Goal: Task Accomplishment & Management: Manage account settings

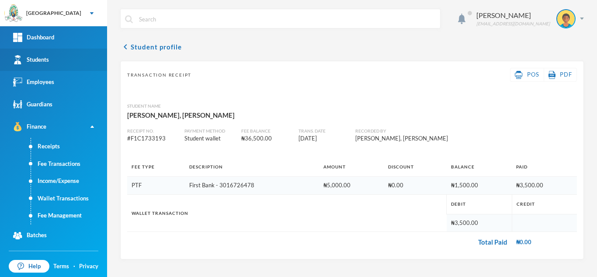
click at [52, 62] on link "Students" at bounding box center [53, 60] width 107 height 22
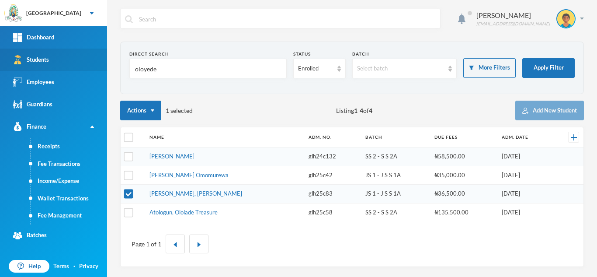
drag, startPoint x: 173, startPoint y: 69, endPoint x: 38, endPoint y: 68, distance: 134.7
click at [38, 68] on div "Greenland Hall Your Bluebic Account Greenland Hall Add a New School Dashboard S…" at bounding box center [298, 138] width 597 height 277
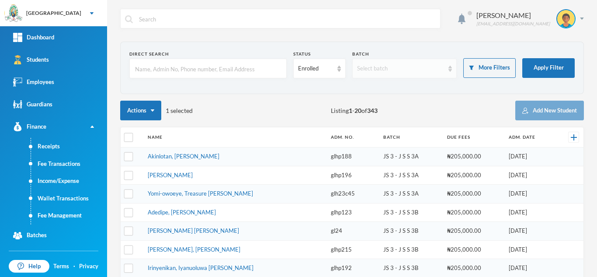
click at [413, 67] on div "Select batch" at bounding box center [400, 68] width 87 height 9
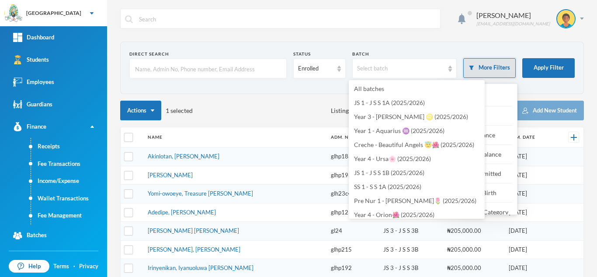
click at [486, 67] on button "More Filters" at bounding box center [490, 68] width 52 height 20
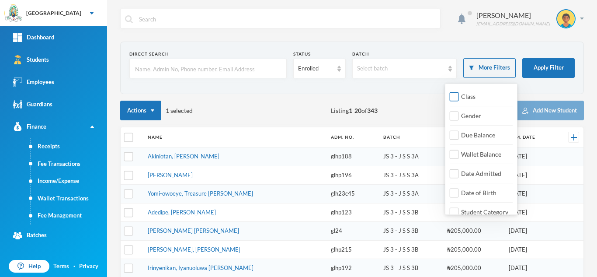
click at [455, 96] on input "Class" at bounding box center [454, 96] width 9 height 9
checkbox input "true"
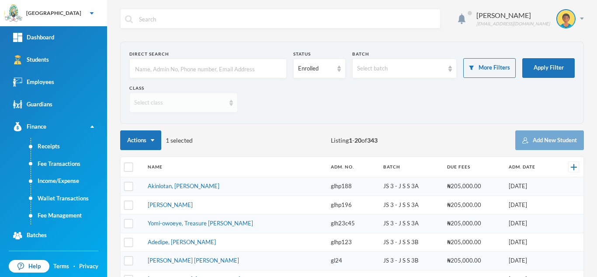
click at [177, 105] on div "Select class" at bounding box center [179, 102] width 91 height 9
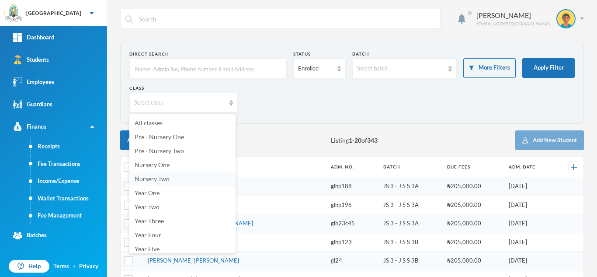
click at [228, 175] on li "Nursery Two" at bounding box center [182, 179] width 106 height 14
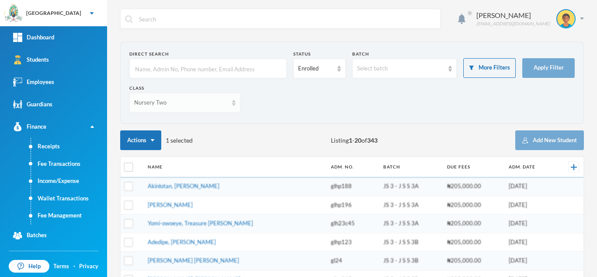
click at [188, 101] on div "Nursery Two" at bounding box center [181, 102] width 94 height 9
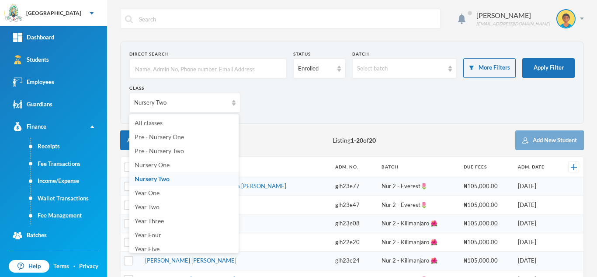
scroll to position [117, 0]
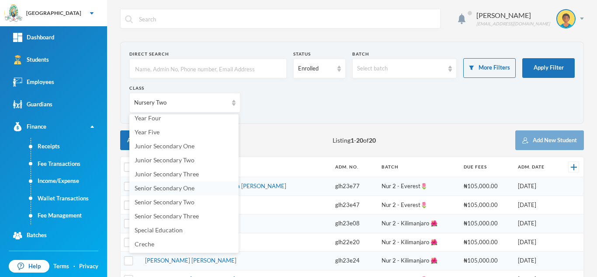
click at [164, 187] on span "Senior Secondary One" at bounding box center [165, 187] width 60 height 7
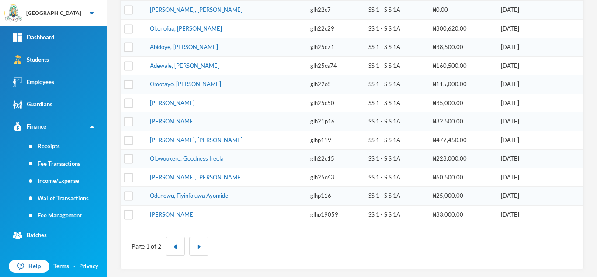
scroll to position [326, 0]
click at [201, 246] on img "button" at bounding box center [198, 245] width 5 height 5
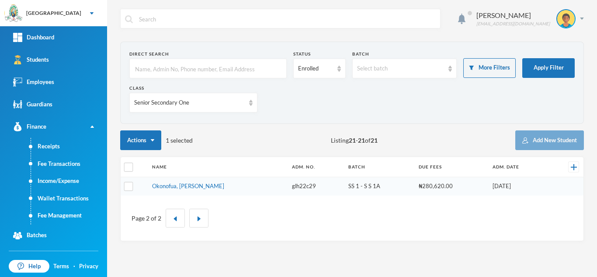
scroll to position [0, 0]
click at [596, 41] on div "Aderogba Olumide olumide.aderogba@greenlandhall.org Direct Search Status Enroll…" at bounding box center [352, 138] width 490 height 277
click at [155, 108] on div "Senior Secondary One" at bounding box center [193, 103] width 128 height 20
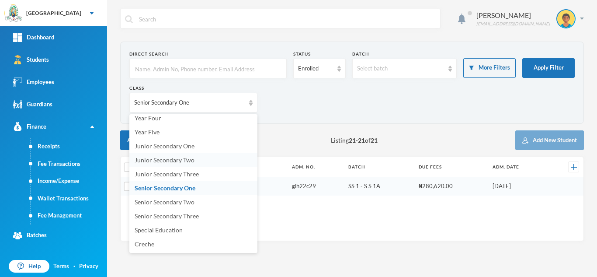
scroll to position [114, 0]
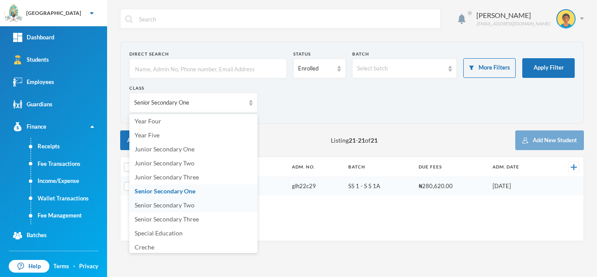
click at [161, 204] on span "Senior Secondary Two" at bounding box center [165, 204] width 60 height 7
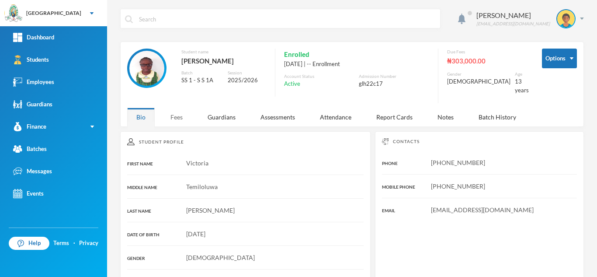
click at [180, 108] on div "Fees" at bounding box center [176, 117] width 31 height 19
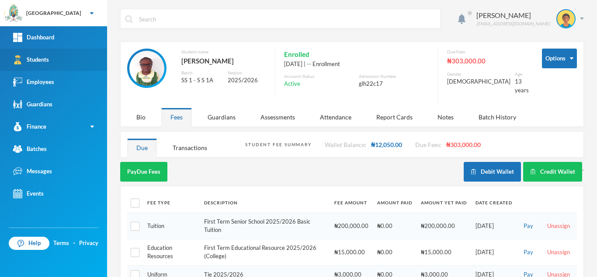
click at [71, 57] on link "Students" at bounding box center [53, 60] width 107 height 22
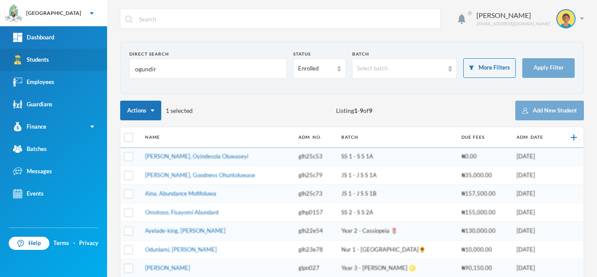
drag, startPoint x: 88, startPoint y: 62, endPoint x: 27, endPoint y: 62, distance: 61.7
click at [27, 62] on div "Greenland Hall Your Bluebic Account Greenland Hall Add a New School Dashboard S…" at bounding box center [298, 138] width 597 height 277
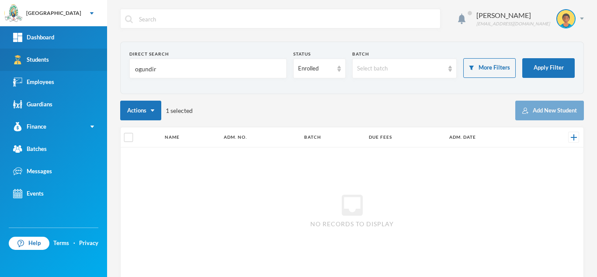
type input "i"
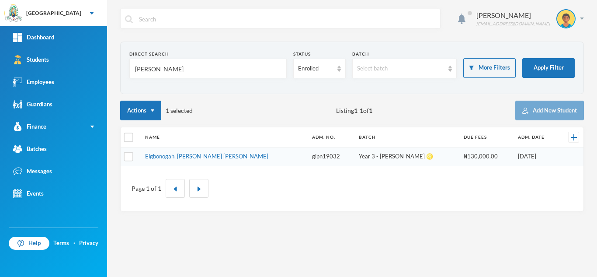
type input "judith"
click at [186, 155] on link "Eigbonogah, [PERSON_NAME] [PERSON_NAME]" at bounding box center [206, 156] width 123 height 7
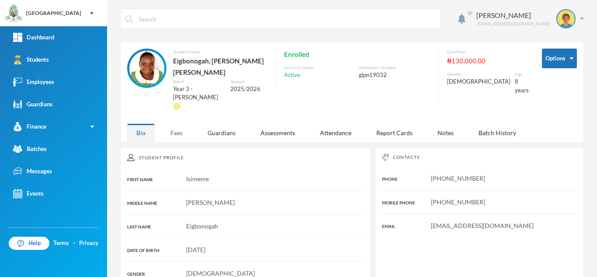
click at [175, 123] on div "Fees" at bounding box center [176, 132] width 31 height 19
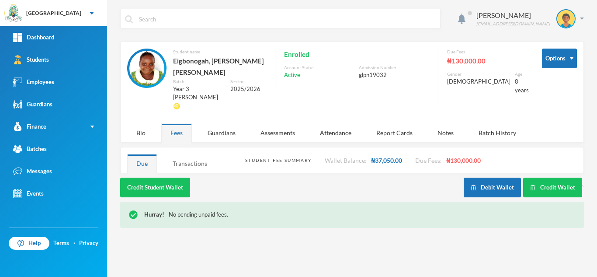
click at [187, 154] on div "Transactions" at bounding box center [190, 163] width 53 height 19
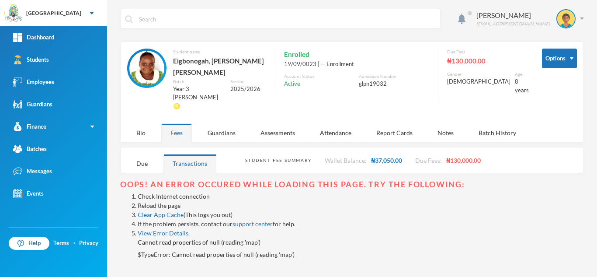
click at [168, 202] on link "Reload the page" at bounding box center [159, 205] width 43 height 7
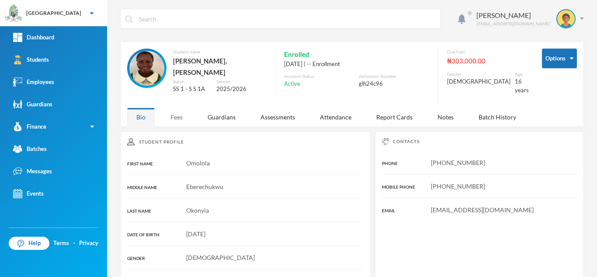
click at [179, 109] on div "Fees" at bounding box center [176, 117] width 31 height 19
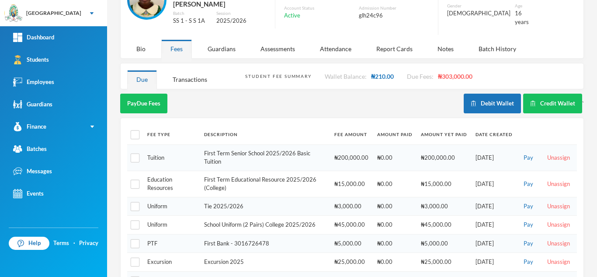
scroll to position [90, 0]
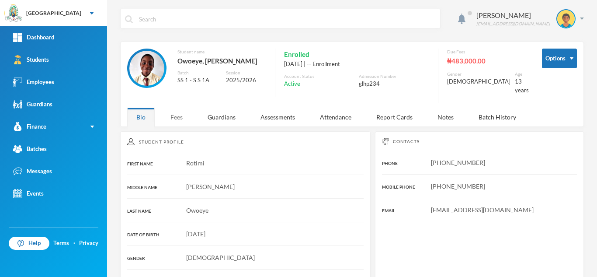
click at [170, 110] on div "Fees" at bounding box center [176, 117] width 31 height 19
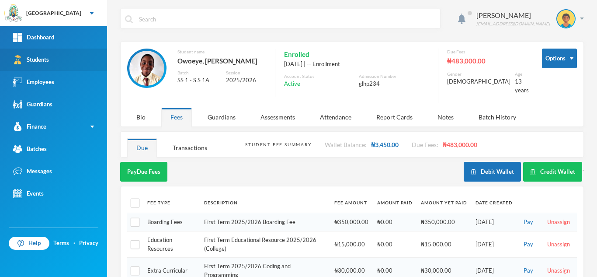
click at [51, 59] on link "Students" at bounding box center [53, 60] width 107 height 22
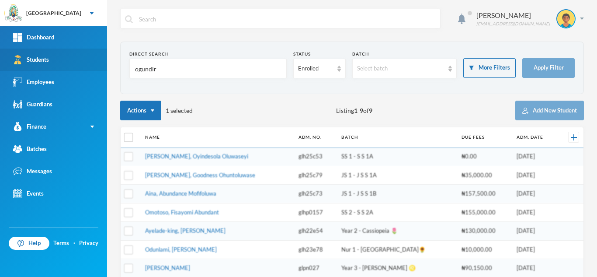
drag, startPoint x: 171, startPoint y: 65, endPoint x: 58, endPoint y: 68, distance: 113.3
click at [58, 68] on div "Greenland Hall Your Bluebic Account Greenland Hall Add a New School Dashboard S…" at bounding box center [298, 138] width 597 height 277
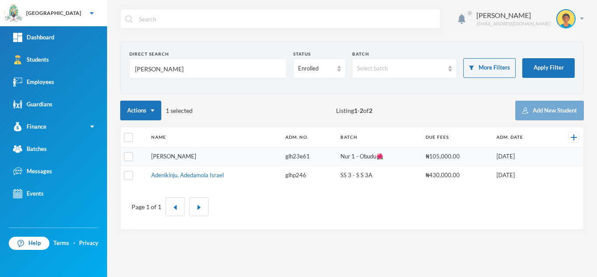
type input "Adeniji"
click at [192, 157] on link "Adeniji, Aishat Murewa" at bounding box center [173, 156] width 45 height 7
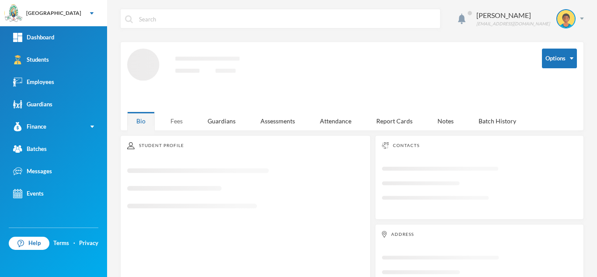
click at [181, 120] on div "Fees" at bounding box center [176, 121] width 31 height 19
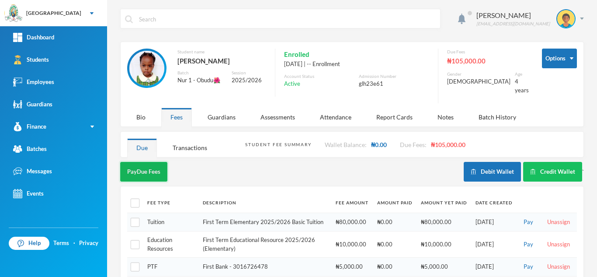
click at [153, 165] on button "Pay Due Fees" at bounding box center [143, 172] width 47 height 20
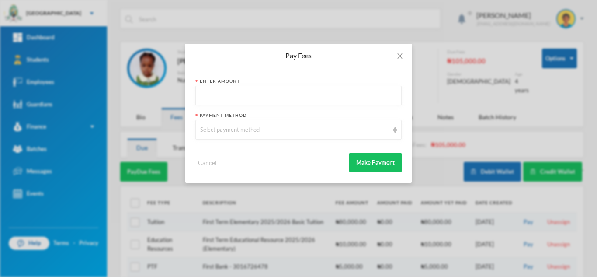
click at [224, 91] on input "text" at bounding box center [298, 96] width 197 height 20
type input "60000"
click at [213, 133] on div "Select payment method" at bounding box center [294, 130] width 189 height 9
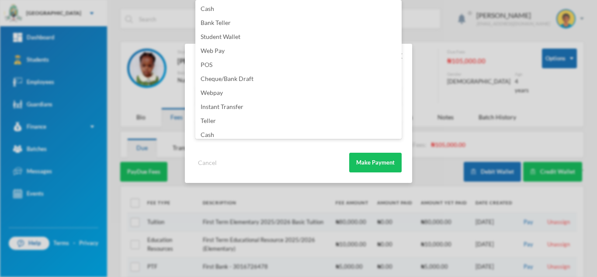
scroll to position [103, 0]
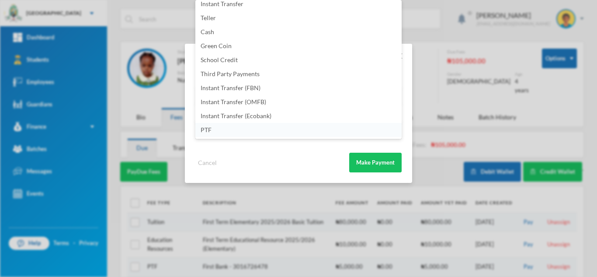
click at [252, 132] on li "PTF" at bounding box center [299, 130] width 206 height 14
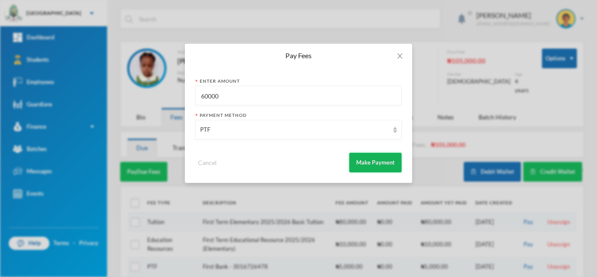
click at [381, 161] on button "Make Payment" at bounding box center [375, 163] width 52 height 20
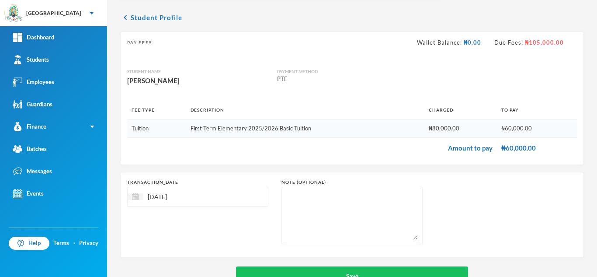
scroll to position [56, 0]
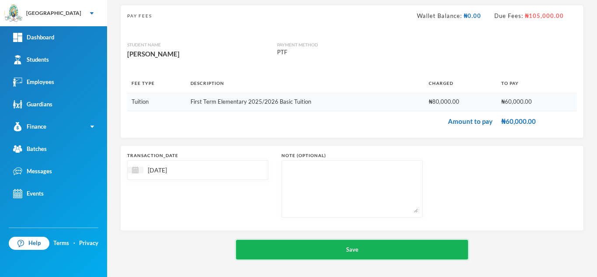
click at [339, 245] on button "Save" at bounding box center [352, 250] width 232 height 20
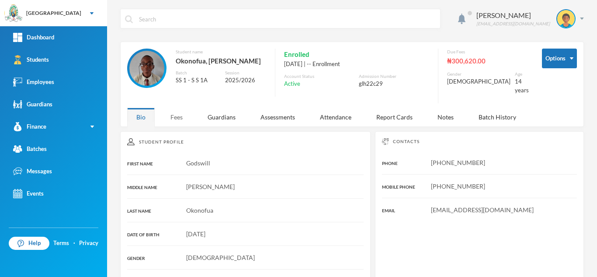
click at [170, 108] on div "Fees" at bounding box center [176, 117] width 31 height 19
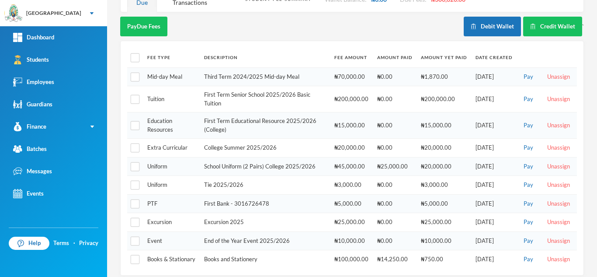
scroll to position [146, 0]
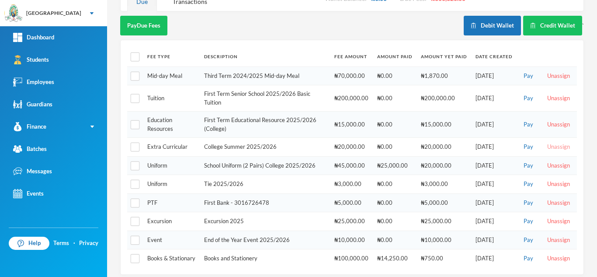
click at [548, 142] on button "Unassign" at bounding box center [559, 147] width 28 height 10
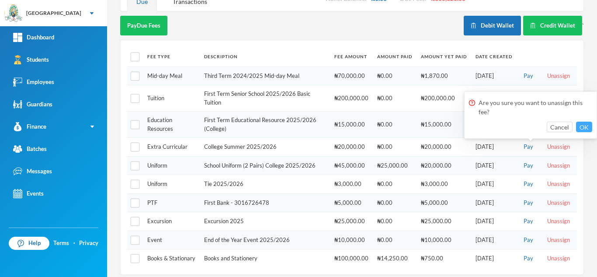
click at [580, 125] on button "OK" at bounding box center [584, 127] width 16 height 10
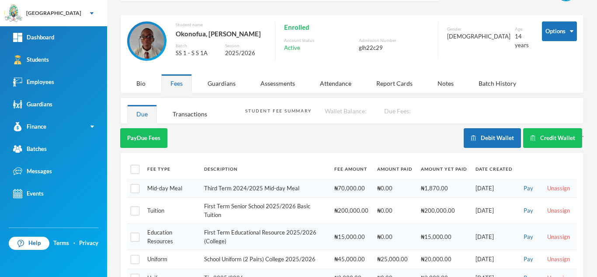
scroll to position [0, 0]
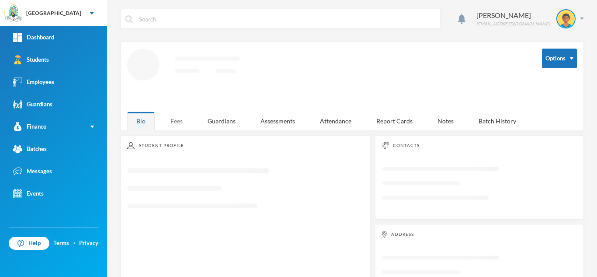
click at [182, 118] on div "Fees" at bounding box center [176, 121] width 31 height 19
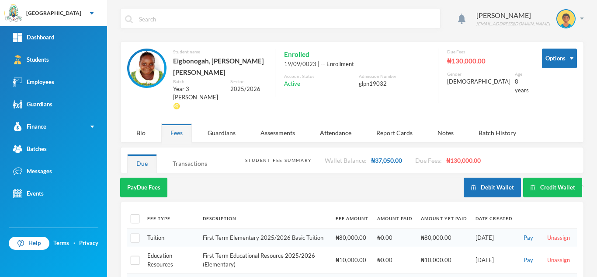
click at [181, 154] on div "Transactions" at bounding box center [190, 163] width 53 height 19
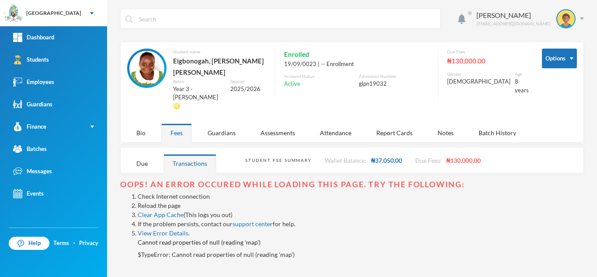
click at [161, 202] on link "Reload the page" at bounding box center [159, 205] width 43 height 7
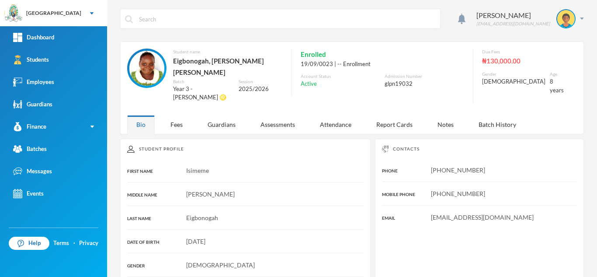
click at [175, 123] on div "Aderogba Olumide [EMAIL_ADDRESS][DOMAIN_NAME] Student name [PERSON_NAME], Isime…" at bounding box center [352, 138] width 490 height 277
click at [173, 115] on div "Fees" at bounding box center [176, 124] width 31 height 19
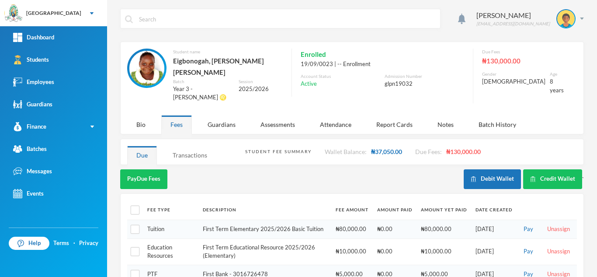
click at [190, 146] on div "Transactions" at bounding box center [190, 155] width 53 height 19
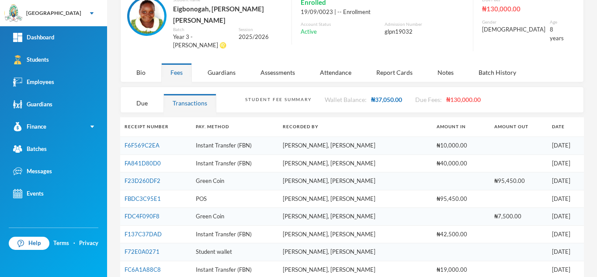
scroll to position [55, 0]
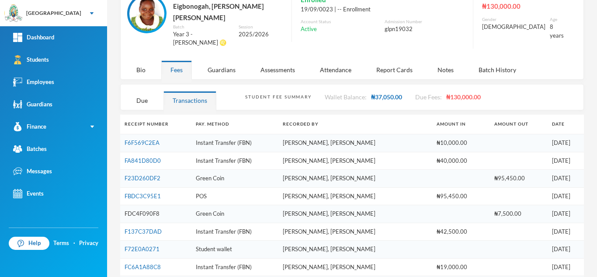
click at [141, 210] on link "FDC4F090F8" at bounding box center [142, 213] width 35 height 7
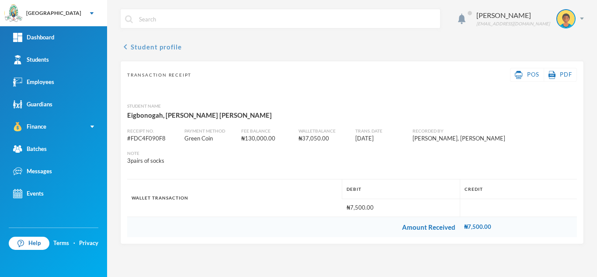
click at [146, 49] on button "chevron_left Student profile" at bounding box center [151, 47] width 62 height 10
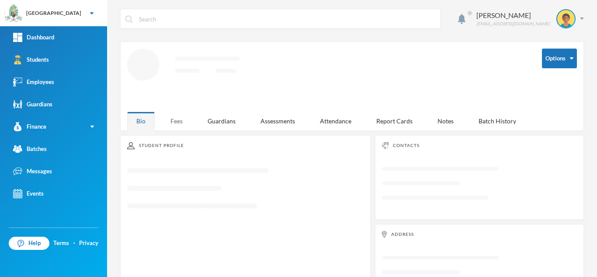
click at [178, 120] on div "Fees" at bounding box center [176, 121] width 31 height 19
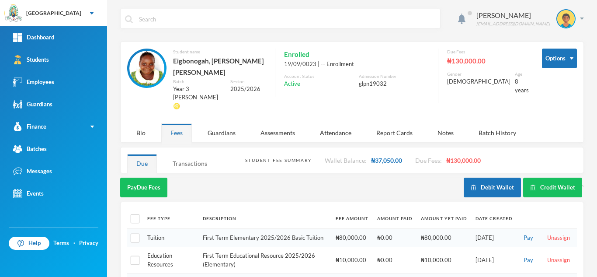
click at [179, 154] on div "Transactions" at bounding box center [190, 163] width 53 height 19
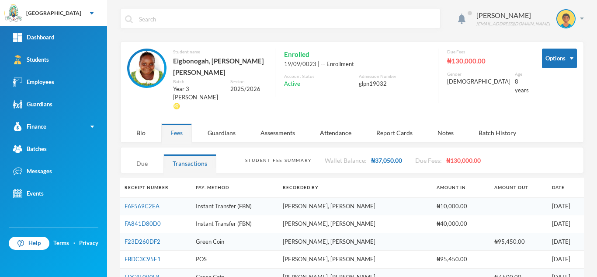
click at [135, 154] on div "Due" at bounding box center [142, 163] width 30 height 19
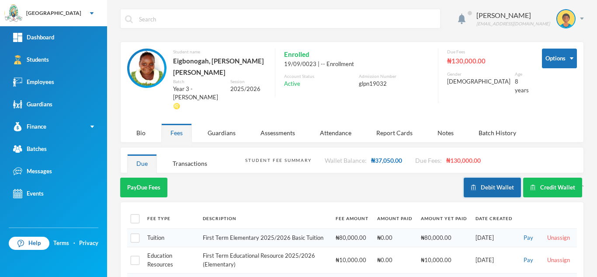
click at [475, 178] on button "Debit Wallet" at bounding box center [492, 188] width 57 height 20
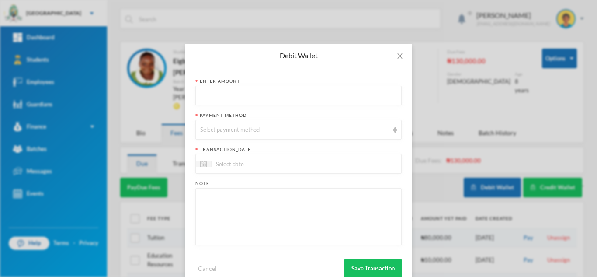
click at [203, 90] on input "text" at bounding box center [298, 96] width 197 height 20
type input "2500"
click at [221, 126] on div "Select payment method" at bounding box center [294, 130] width 189 height 9
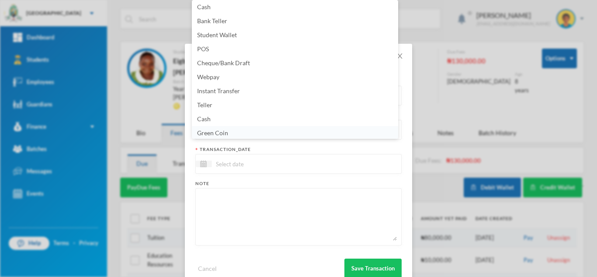
scroll to position [3, 0]
click at [280, 129] on li "Green Coin" at bounding box center [295, 132] width 206 height 14
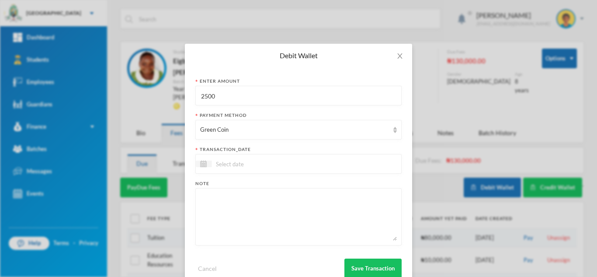
click at [254, 169] on div at bounding box center [299, 164] width 206 height 20
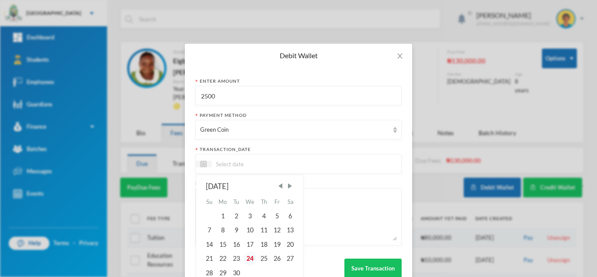
click at [245, 259] on div "24" at bounding box center [250, 259] width 14 height 14
type input "[DATE]"
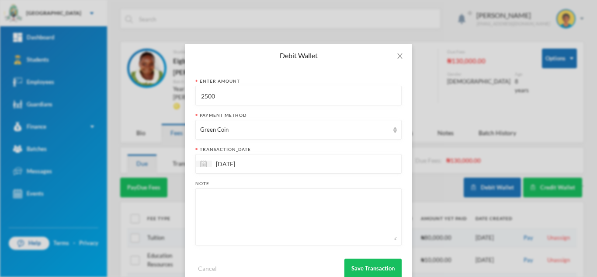
click at [234, 218] on textarea at bounding box center [298, 217] width 197 height 48
type textarea "french textbook"
click at [356, 268] on button "Save Transaction" at bounding box center [373, 269] width 57 height 20
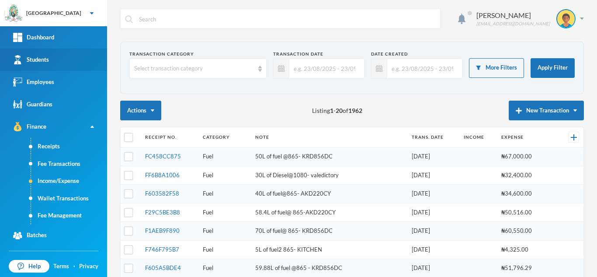
scroll to position [49, 0]
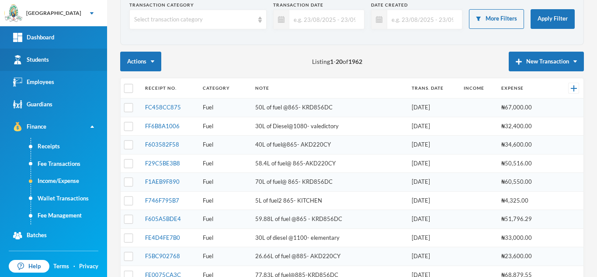
click at [68, 64] on link "Students" at bounding box center [53, 60] width 107 height 22
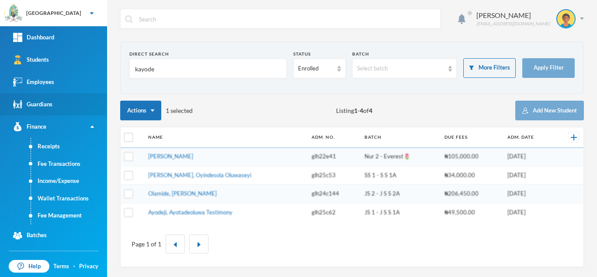
drag, startPoint x: 168, startPoint y: 70, endPoint x: 10, endPoint y: 94, distance: 160.2
click at [10, 94] on div "Greenland Hall Your Bluebic Account Greenland Hall Add a New School Dashboard S…" at bounding box center [298, 138] width 597 height 277
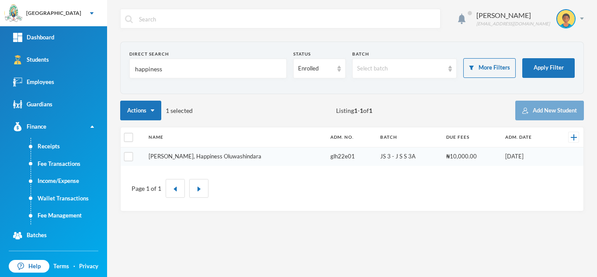
type input "happiness"
click at [202, 155] on link "[PERSON_NAME], Happiness Oluwashindara" at bounding box center [205, 156] width 113 height 7
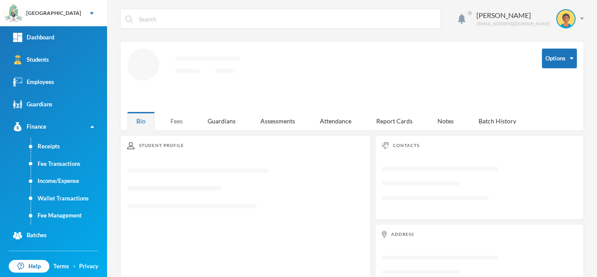
click at [172, 116] on div "Fees" at bounding box center [176, 121] width 31 height 19
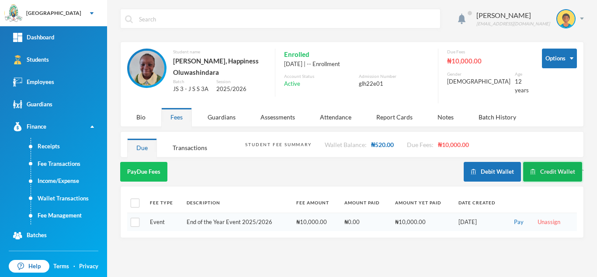
click at [549, 171] on button "Credit Wallet" at bounding box center [553, 172] width 59 height 20
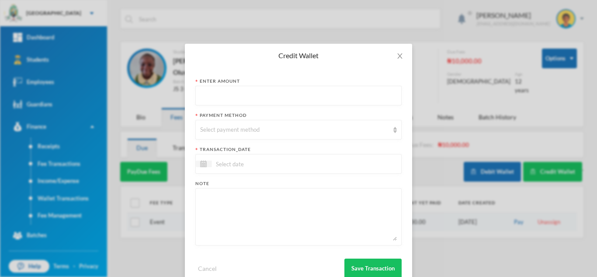
click at [254, 97] on input "text" at bounding box center [298, 96] width 197 height 20
type input "3000"
click at [246, 131] on div "Select payment method" at bounding box center [294, 130] width 189 height 9
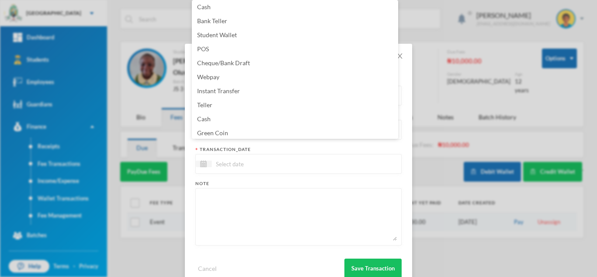
scroll to position [89, 0]
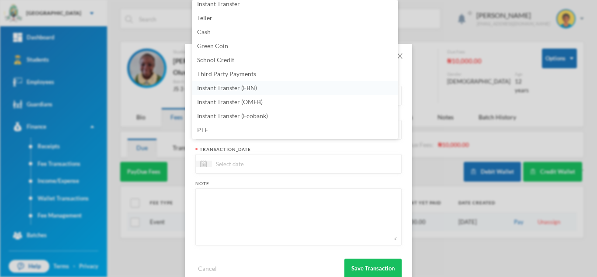
click at [299, 88] on li "Instant Transfer (FBN)" at bounding box center [295, 88] width 206 height 14
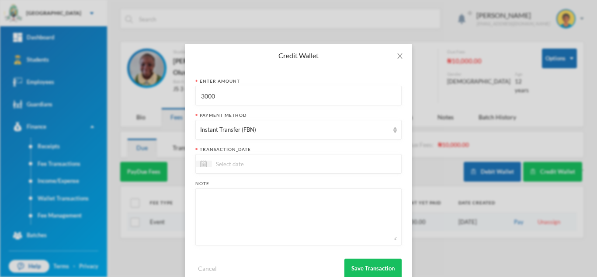
click at [275, 170] on div at bounding box center [299, 164] width 206 height 20
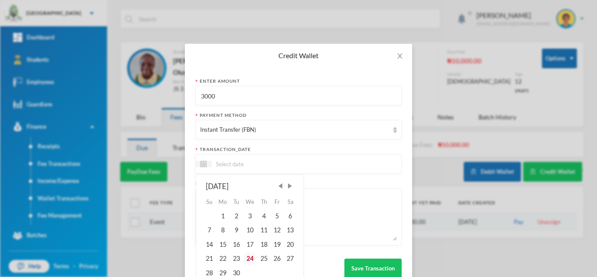
click at [245, 261] on div "24" at bounding box center [250, 259] width 14 height 14
type input "24/09/2025"
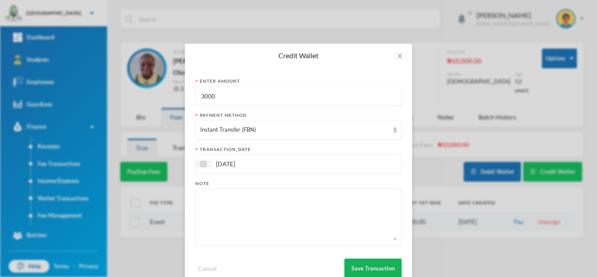
click at [351, 266] on button "Save Transaction" at bounding box center [373, 269] width 57 height 20
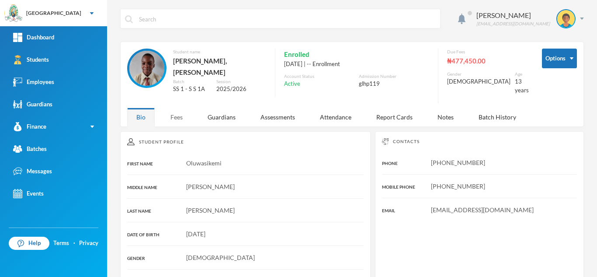
click at [168, 108] on div "Fees" at bounding box center [176, 117] width 31 height 19
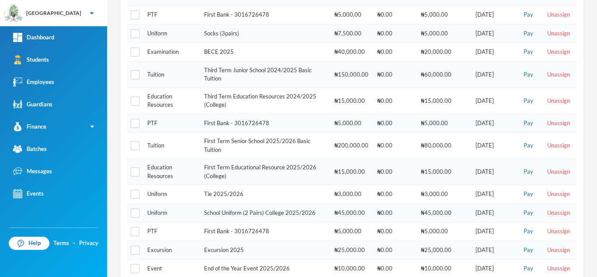
scroll to position [393, 0]
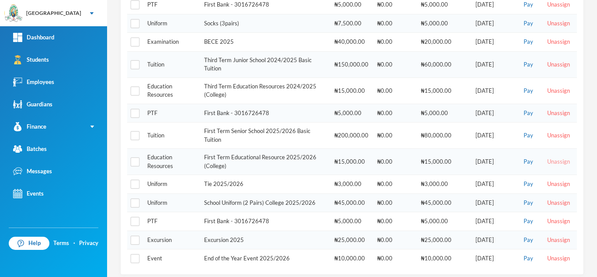
click at [554, 157] on button "Unassign" at bounding box center [559, 162] width 28 height 10
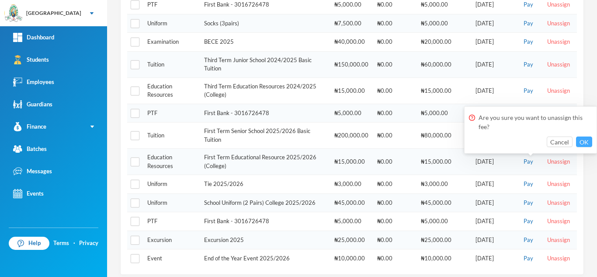
click at [584, 139] on button "OK" at bounding box center [584, 141] width 16 height 10
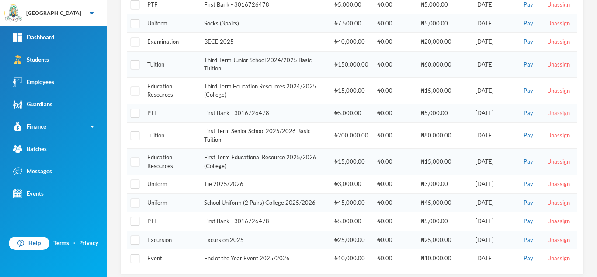
scroll to position [367, 0]
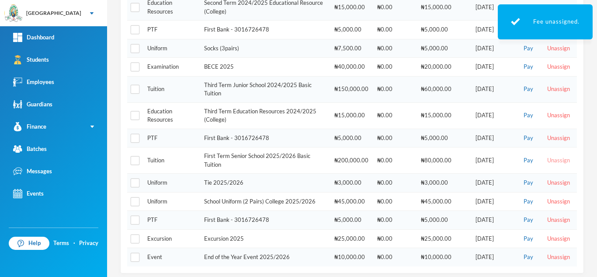
click at [546, 157] on button "Unassign" at bounding box center [559, 161] width 28 height 10
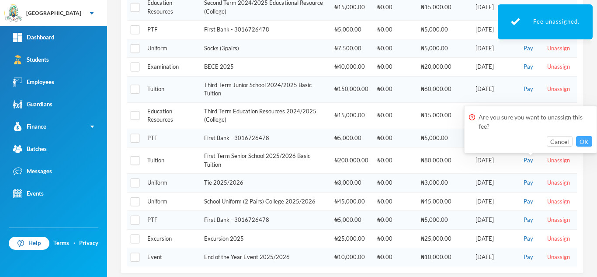
click at [581, 141] on button "OK" at bounding box center [584, 141] width 16 height 10
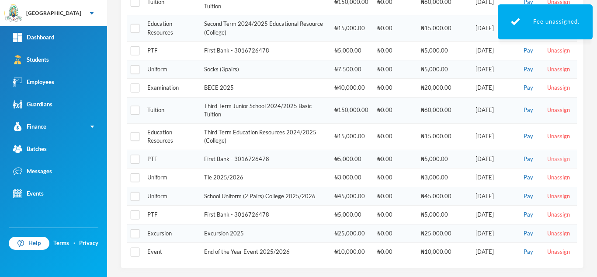
scroll to position [341, 0]
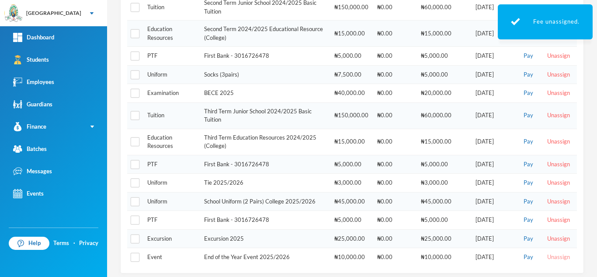
click at [550, 252] on button "Unassign" at bounding box center [559, 257] width 28 height 10
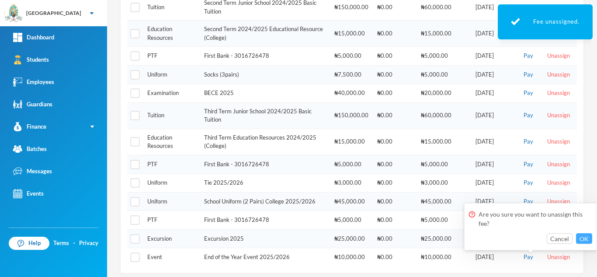
click at [586, 237] on button "OK" at bounding box center [584, 238] width 16 height 10
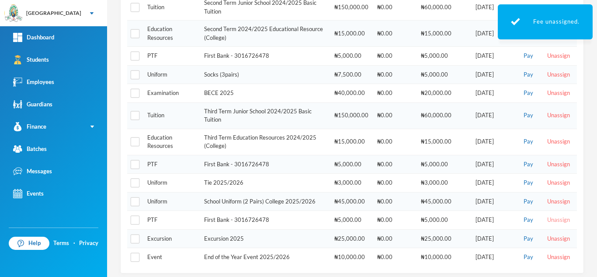
scroll to position [322, 0]
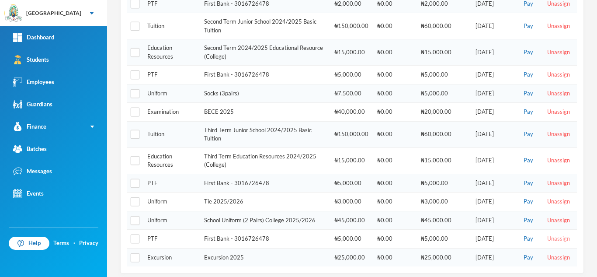
click at [548, 234] on button "Unassign" at bounding box center [559, 239] width 28 height 10
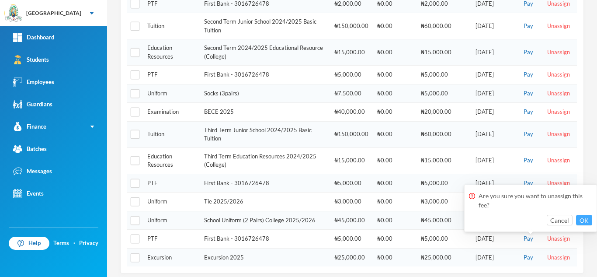
click at [583, 220] on button "OK" at bounding box center [584, 220] width 16 height 10
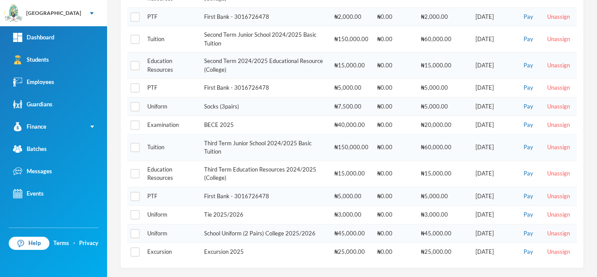
scroll to position [304, 0]
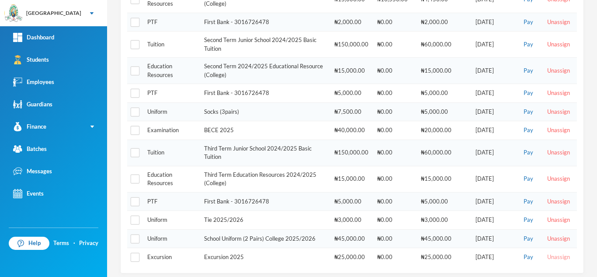
click at [551, 252] on button "Unassign" at bounding box center [559, 257] width 28 height 10
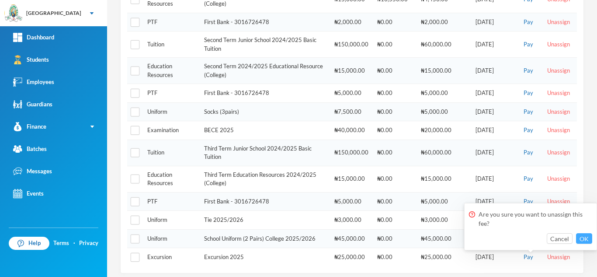
click at [580, 236] on button "OK" at bounding box center [584, 238] width 16 height 10
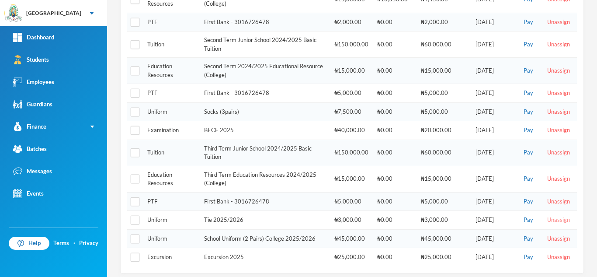
click at [552, 225] on button "Unassign" at bounding box center [559, 220] width 28 height 10
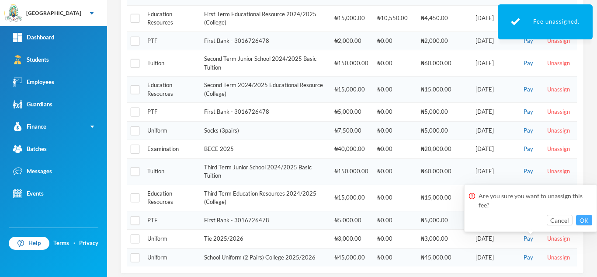
click at [586, 218] on button "OK" at bounding box center [584, 220] width 16 height 10
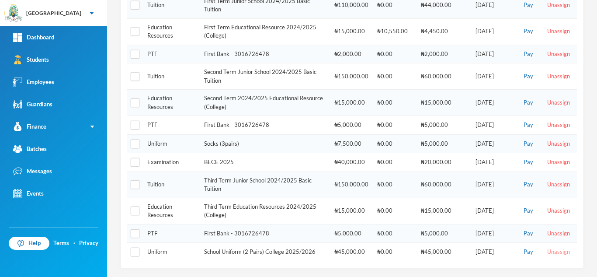
scroll to position [266, 0]
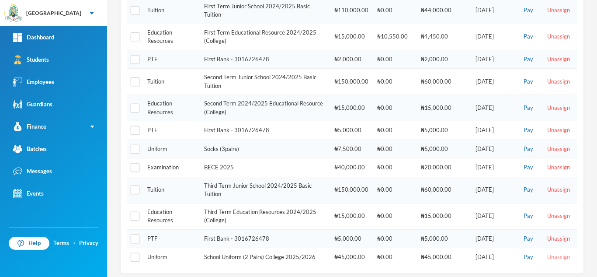
click at [552, 252] on button "Unassign" at bounding box center [559, 257] width 28 height 10
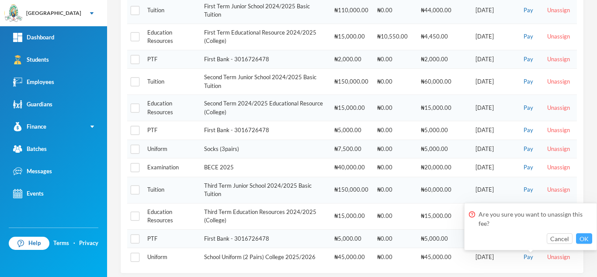
click at [582, 235] on button "OK" at bounding box center [584, 238] width 16 height 10
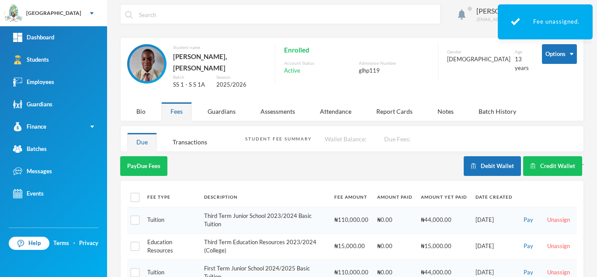
scroll to position [0, 0]
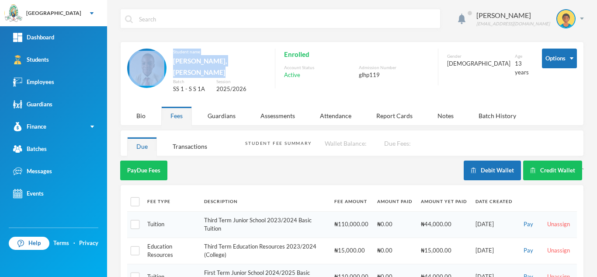
drag, startPoint x: 268, startPoint y: 60, endPoint x: 163, endPoint y: 66, distance: 105.6
click at [163, 66] on div "Student name [PERSON_NAME], [PERSON_NAME] SS 1 - S S 1A Session 2025/2026" at bounding box center [196, 75] width 139 height 53
copy div "Student name [PERSON_NAME], [PERSON_NAME]"
